Goal: Find contact information: Find contact information

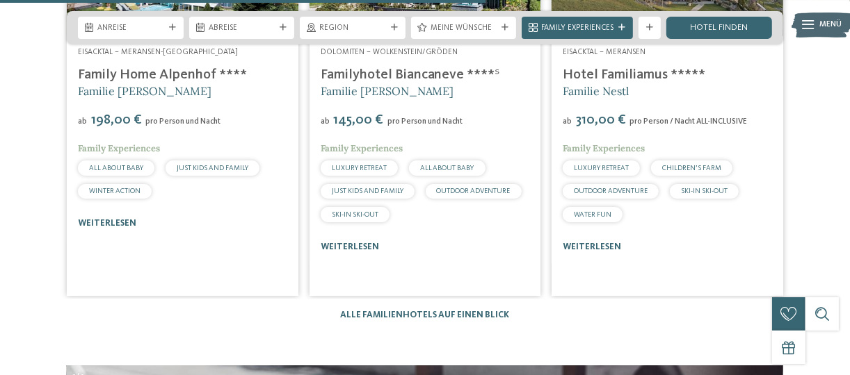
scroll to position [2917, 0]
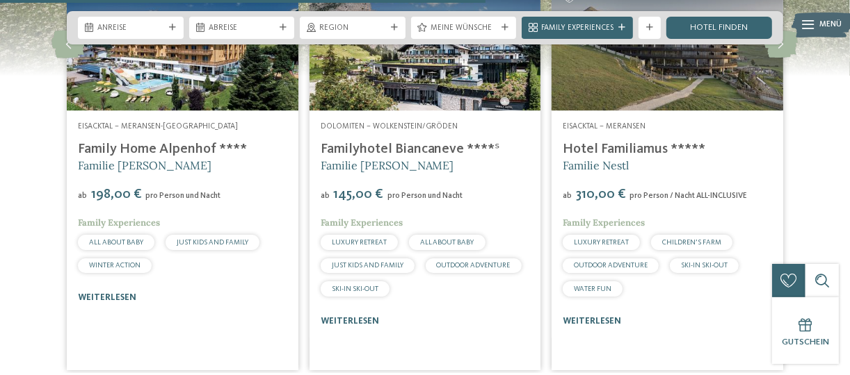
click at [593, 143] on link "Hotel Familiamus *****" at bounding box center [633, 150] width 143 height 14
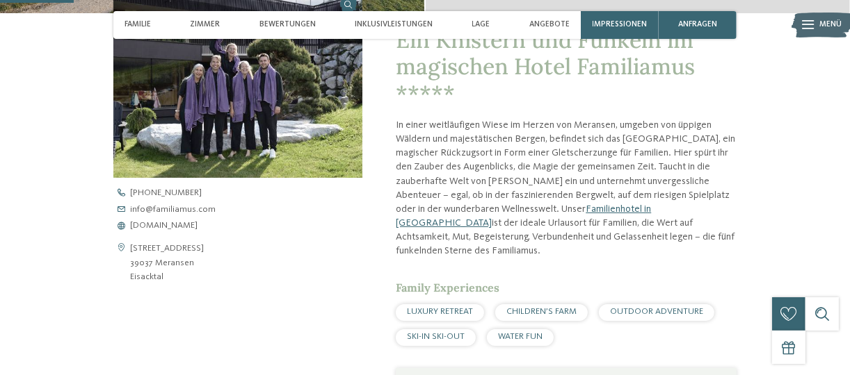
scroll to position [376, 0]
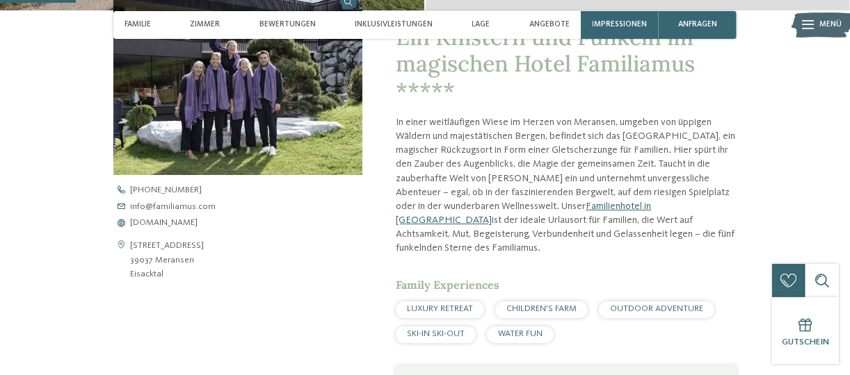
drag, startPoint x: 195, startPoint y: 258, endPoint x: 153, endPoint y: 259, distance: 42.4
click at [153, 259] on div "[STREET_ADDRESS] 39037 Meransen [GEOGRAPHIC_DATA]" at bounding box center [237, 260] width 249 height 42
copy address "Meransen"
